Goal: Navigation & Orientation: Find specific page/section

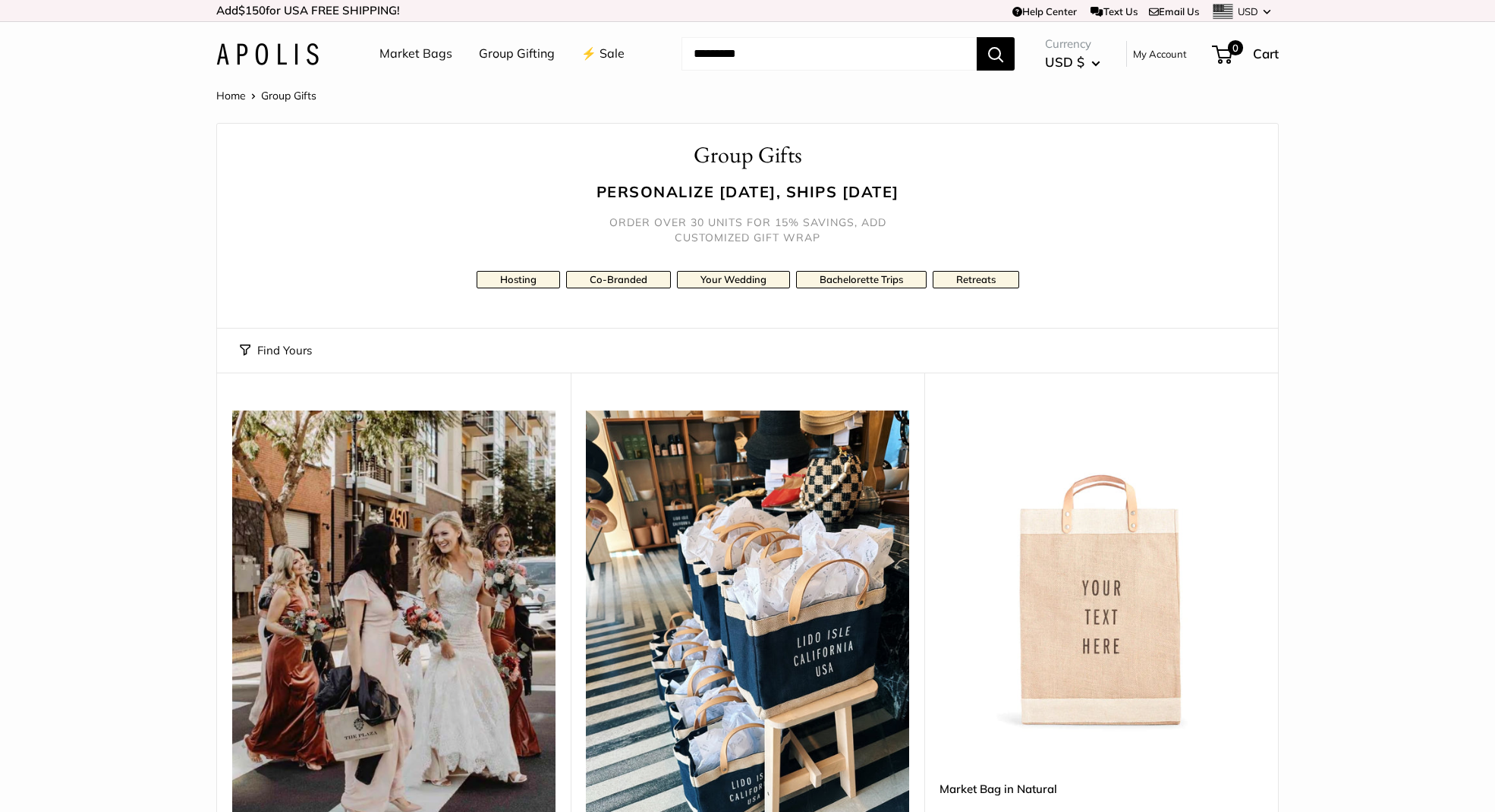
click at [608, 59] on link "⚡️ Sale" at bounding box center [603, 54] width 44 height 23
click at [602, 58] on link "⚡️ Sale" at bounding box center [603, 54] width 44 height 23
